Goal: Task Accomplishment & Management: Complete application form

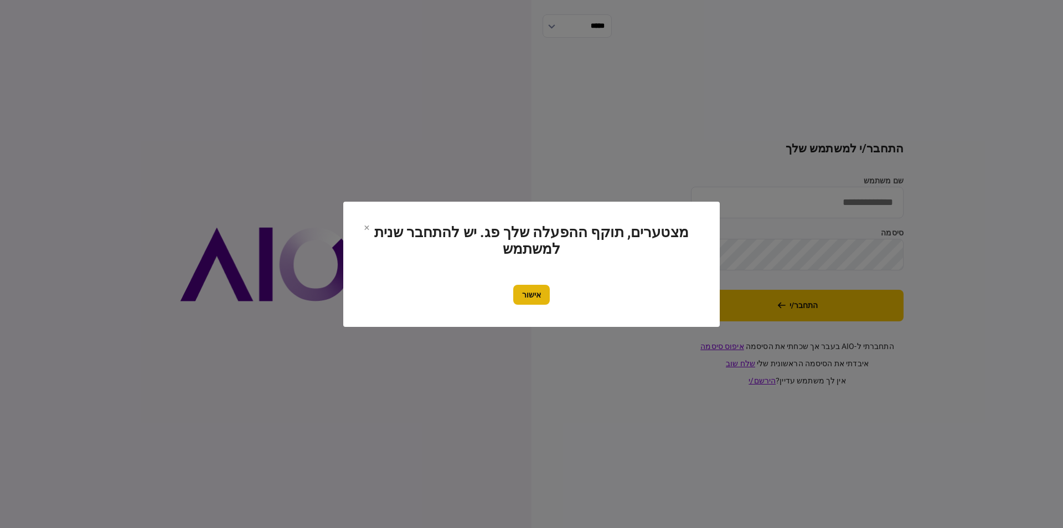
click at [534, 295] on button "אישור" at bounding box center [531, 295] width 37 height 20
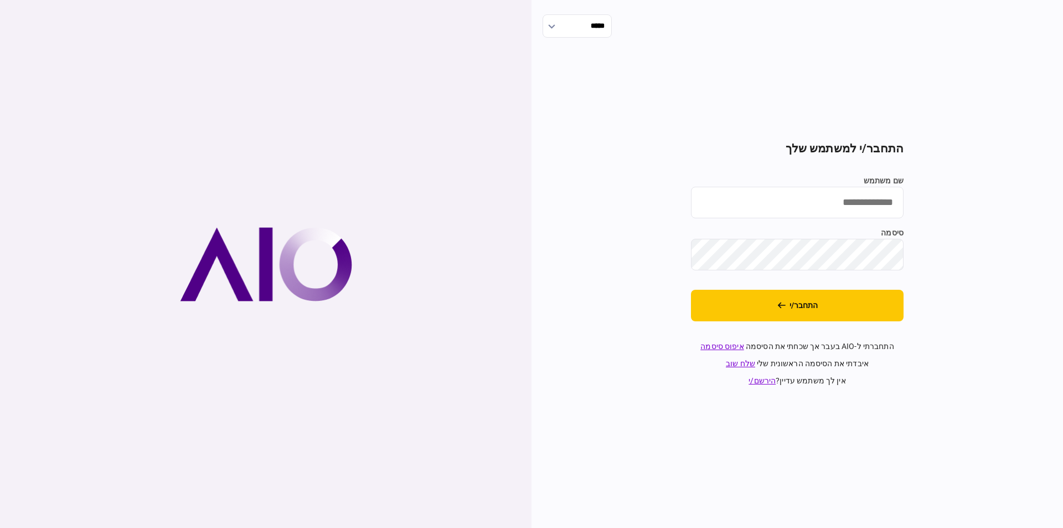
click at [867, 205] on input "שם משתמש" at bounding box center [797, 203] width 213 height 32
type input "**********"
click at [789, 316] on button "התחבר/י" at bounding box center [797, 306] width 213 height 32
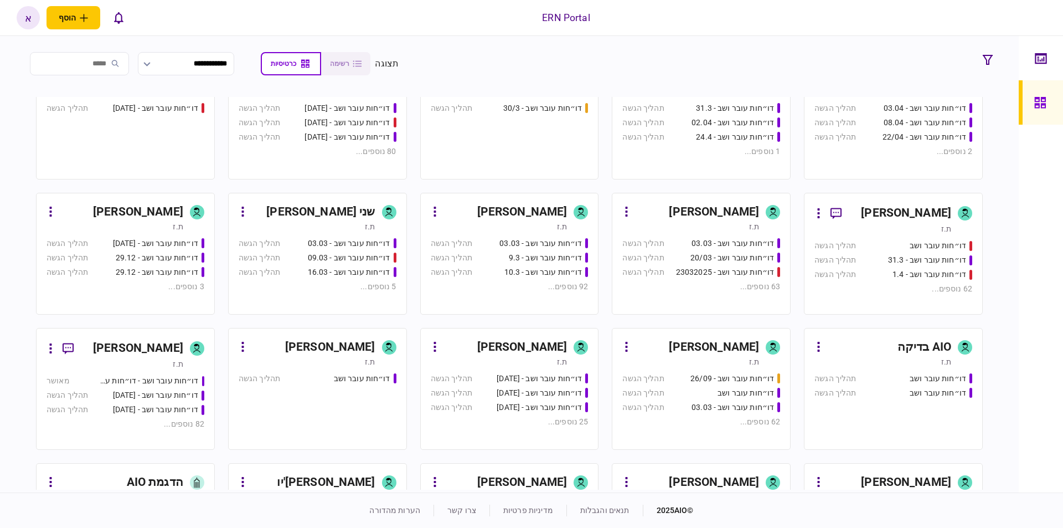
scroll to position [388, 0]
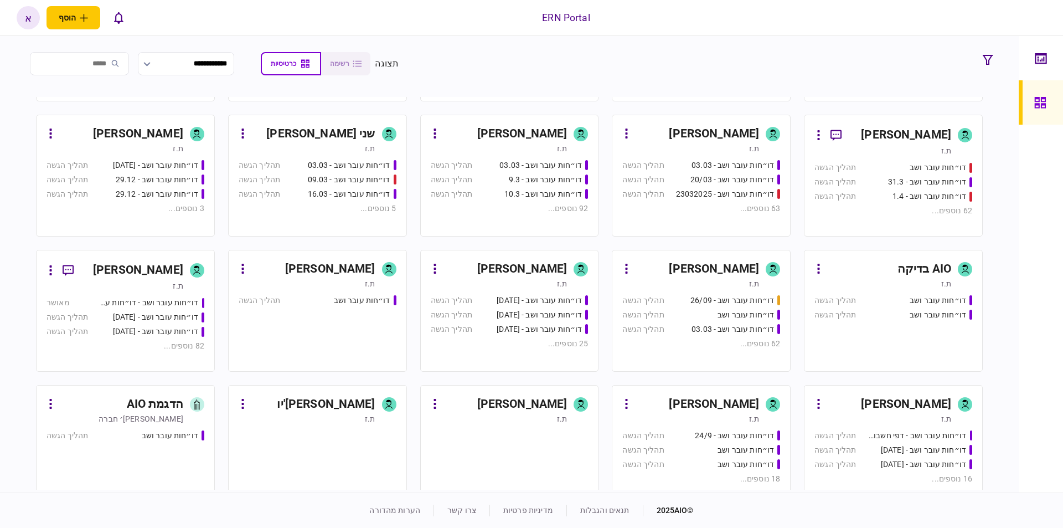
click at [569, 142] on div "איתמר שקד ת.ז" at bounding box center [510, 139] width 158 height 29
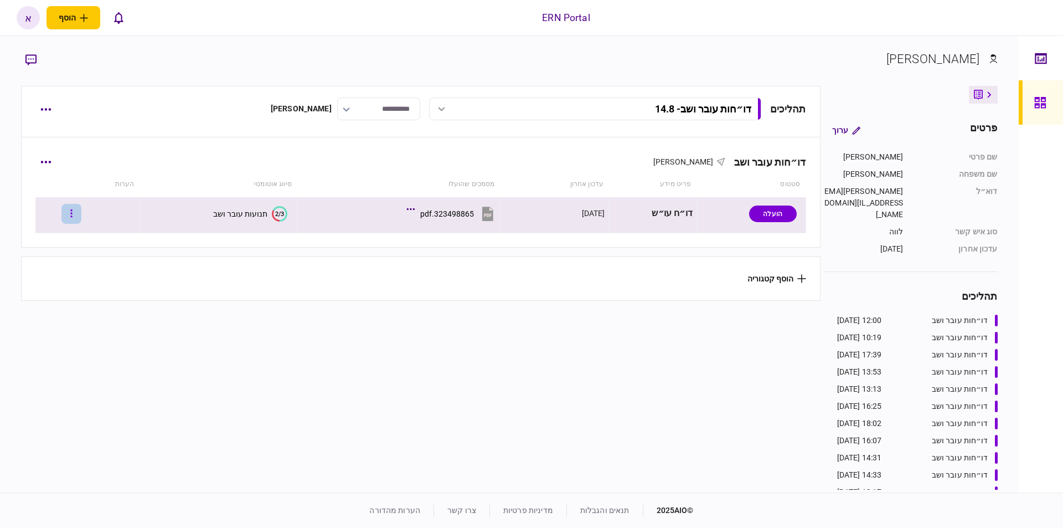
click at [73, 211] on icon "button" at bounding box center [72, 213] width 2 height 8
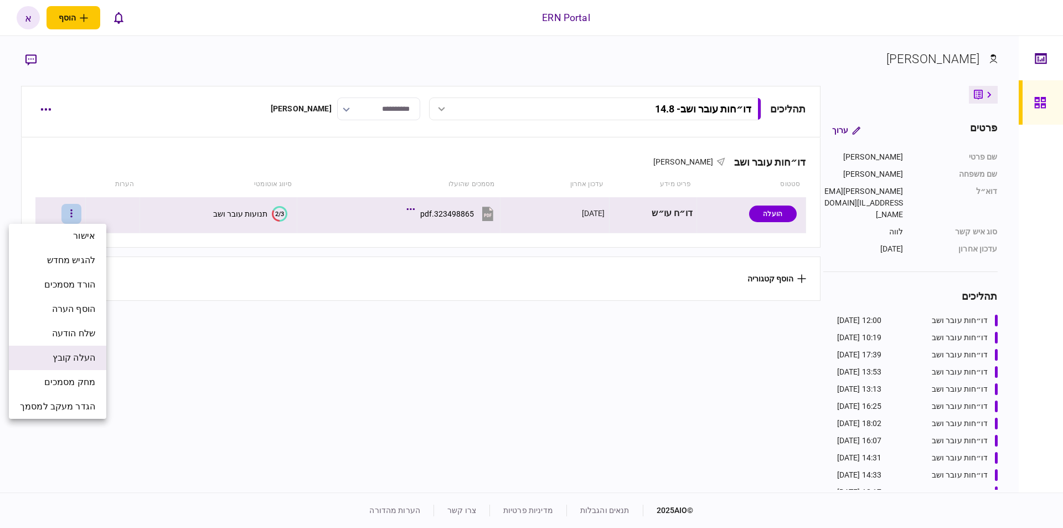
click at [87, 359] on span "העלה קובץ" at bounding box center [74, 357] width 43 height 13
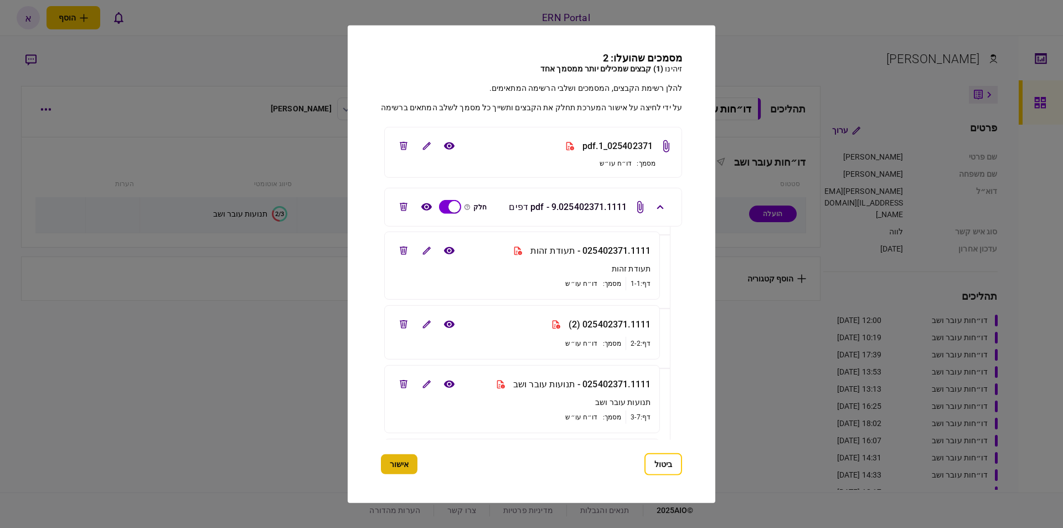
click at [391, 468] on button "אישור" at bounding box center [399, 464] width 37 height 20
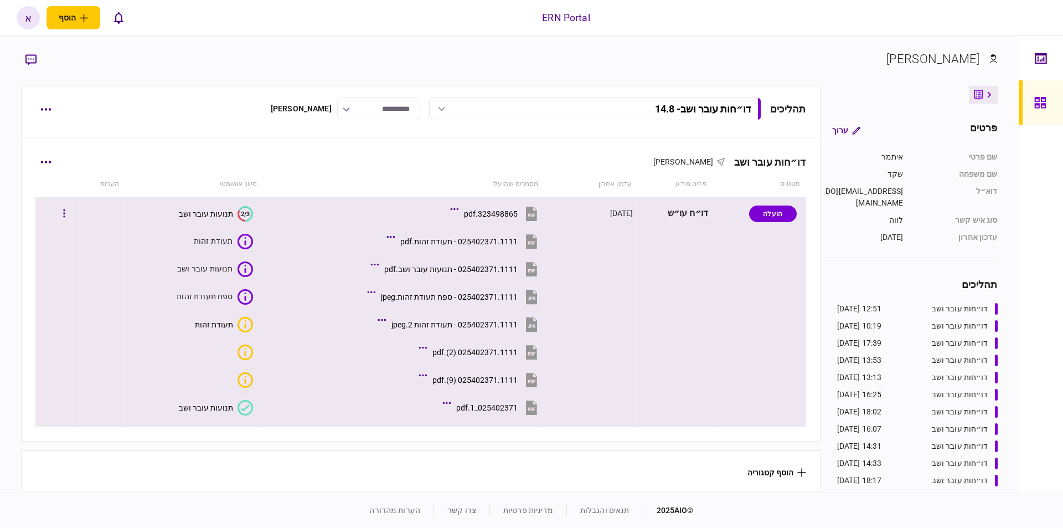
click at [243, 408] on icon at bounding box center [245, 407] width 8 height 6
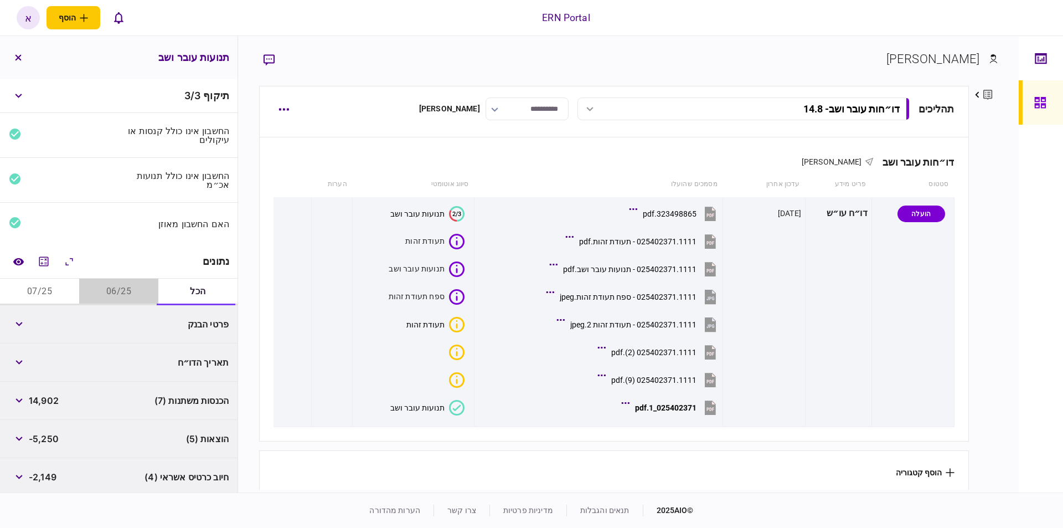
click at [117, 290] on button "06/25" at bounding box center [118, 291] width 79 height 27
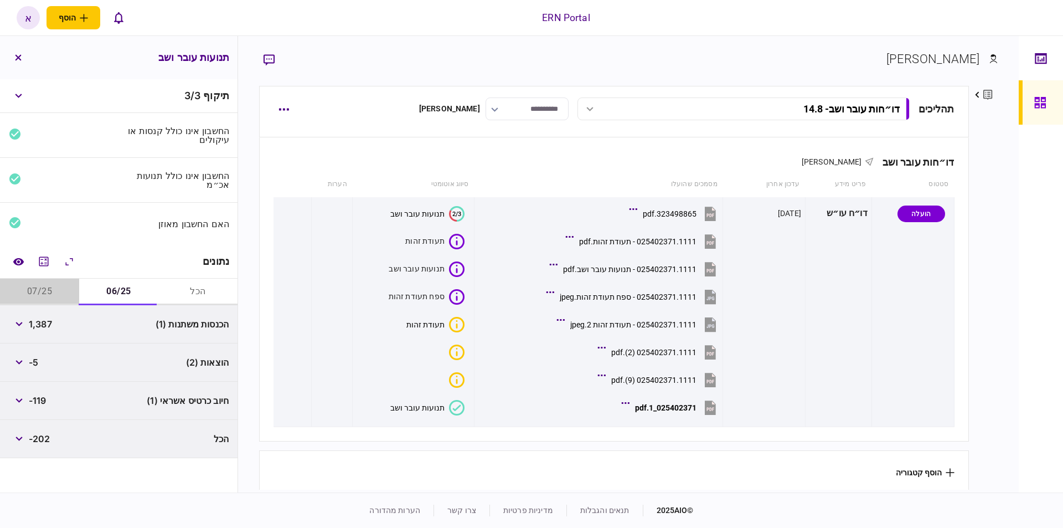
click at [43, 284] on button "07/25" at bounding box center [39, 291] width 79 height 27
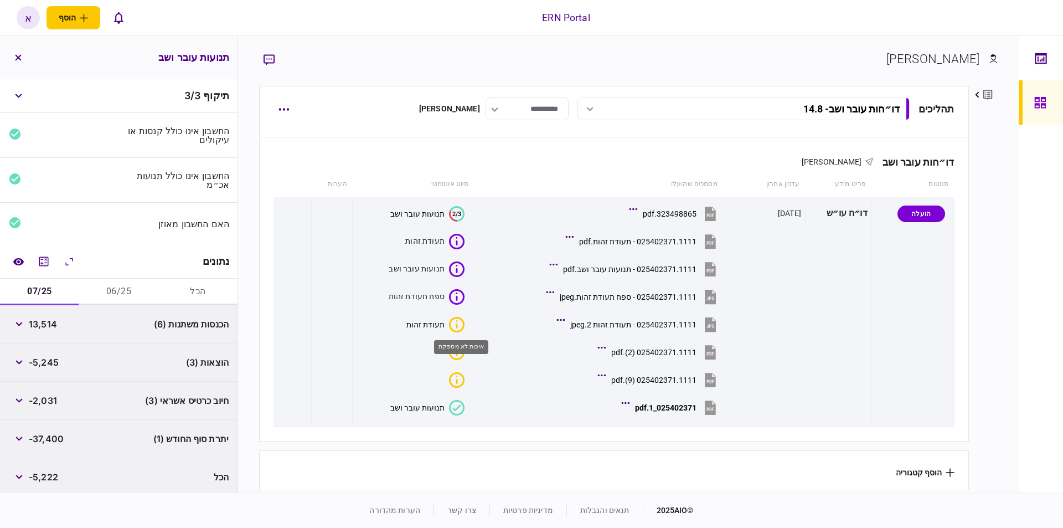
click at [458, 348] on div "איכות לא מספקת" at bounding box center [461, 347] width 54 height 14
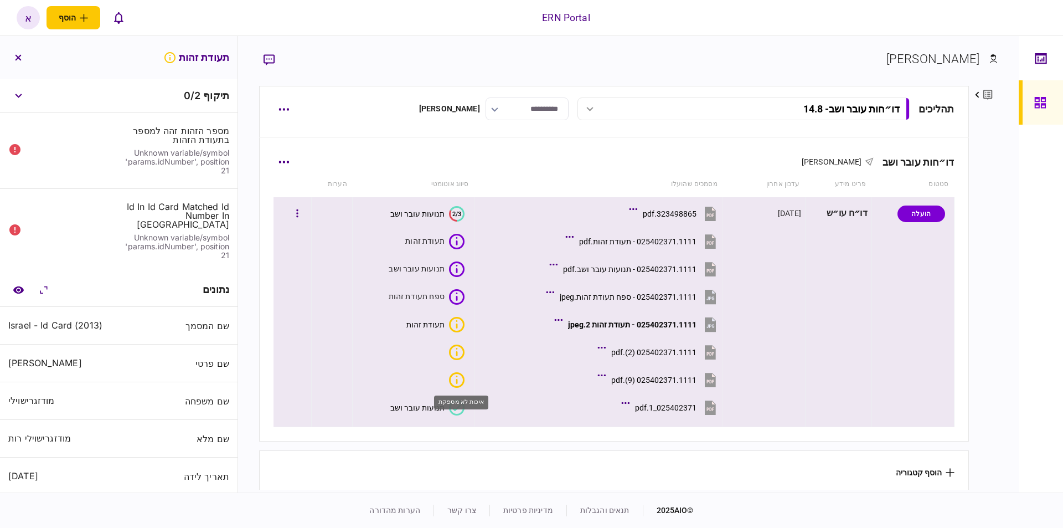
click at [457, 382] on icon "איכות לא מספקת" at bounding box center [457, 379] width 2 height 8
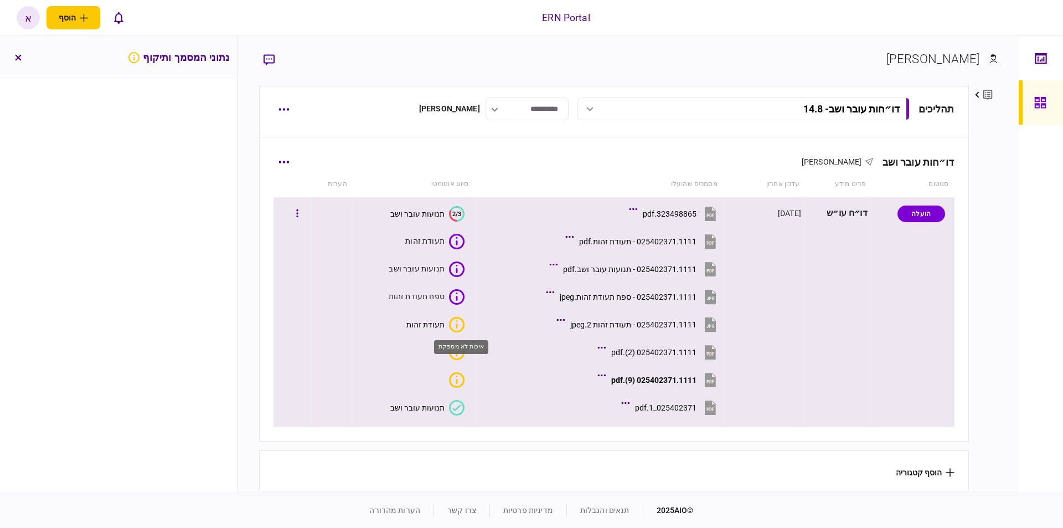
click at [455, 322] on icon "איכות לא מספקת" at bounding box center [457, 325] width 16 height 16
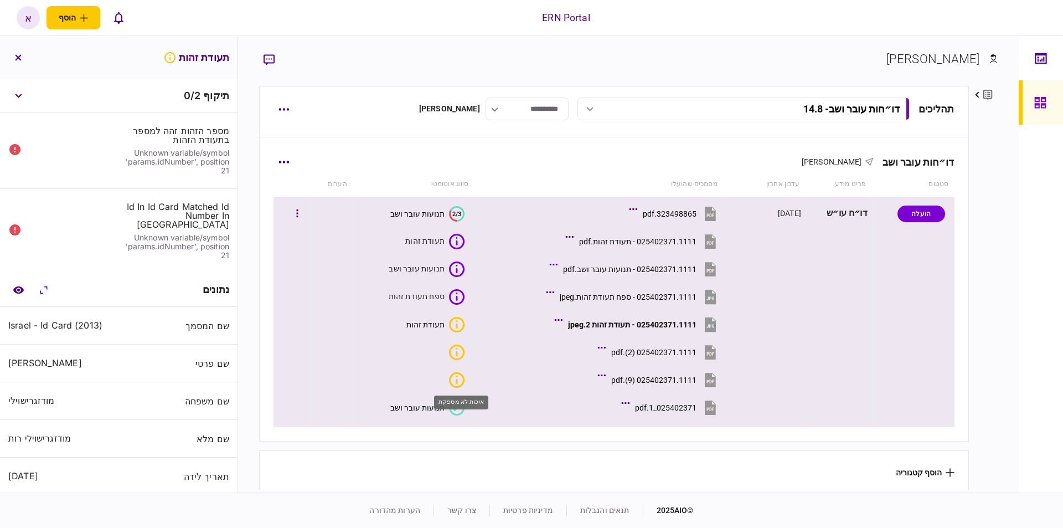
click at [459, 377] on icon "איכות לא מספקת" at bounding box center [457, 380] width 16 height 16
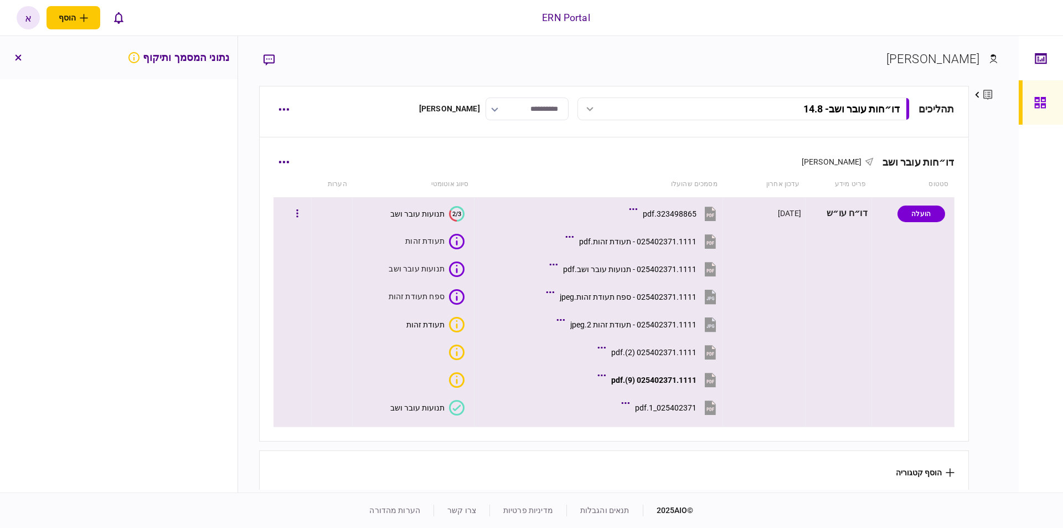
click at [464, 412] on icon at bounding box center [457, 408] width 16 height 16
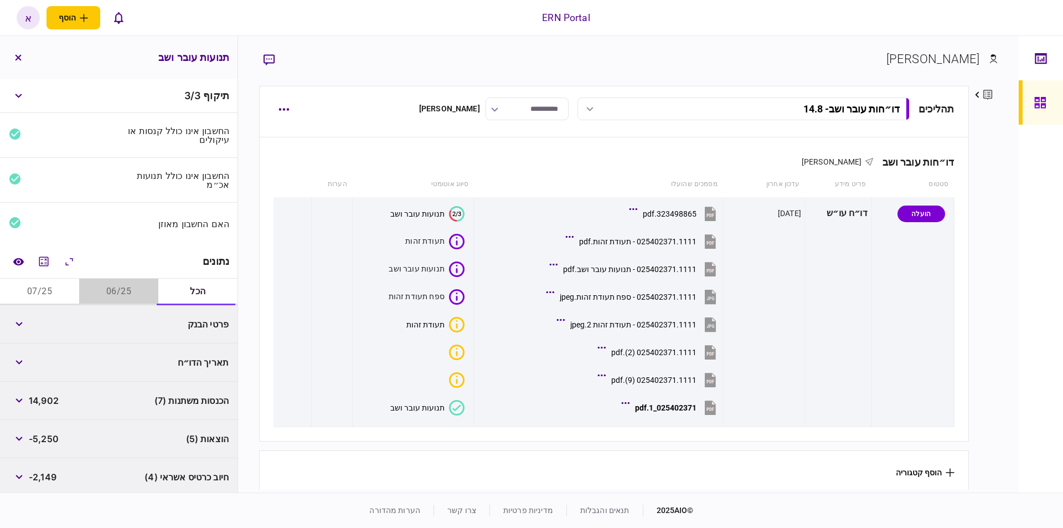
click at [138, 285] on button "06/25" at bounding box center [118, 291] width 79 height 27
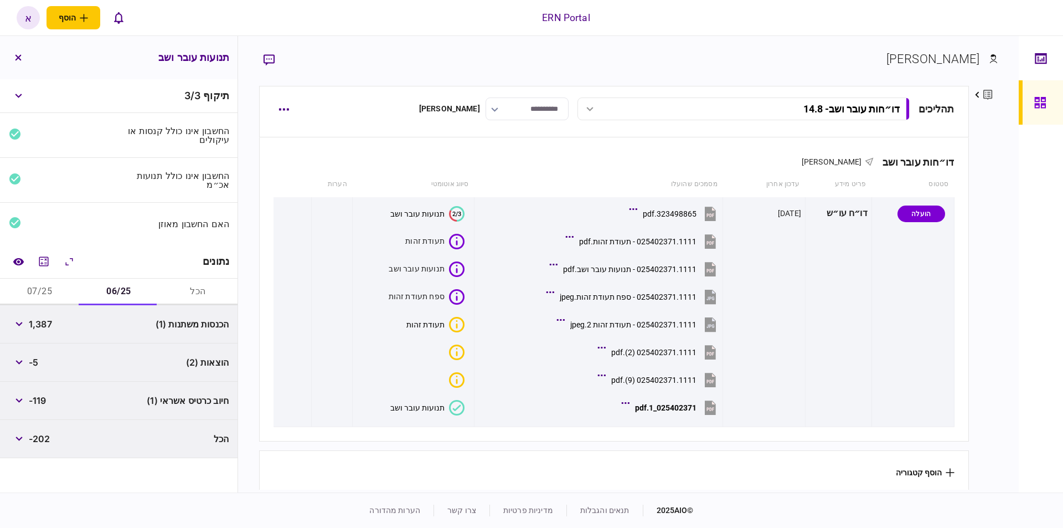
click at [73, 285] on button "07/25" at bounding box center [39, 291] width 79 height 27
